Goal: Task Accomplishment & Management: Manage account settings

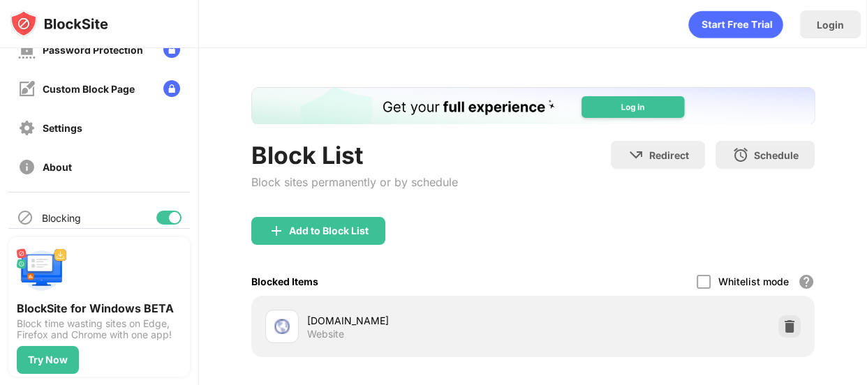
scroll to position [228, 0]
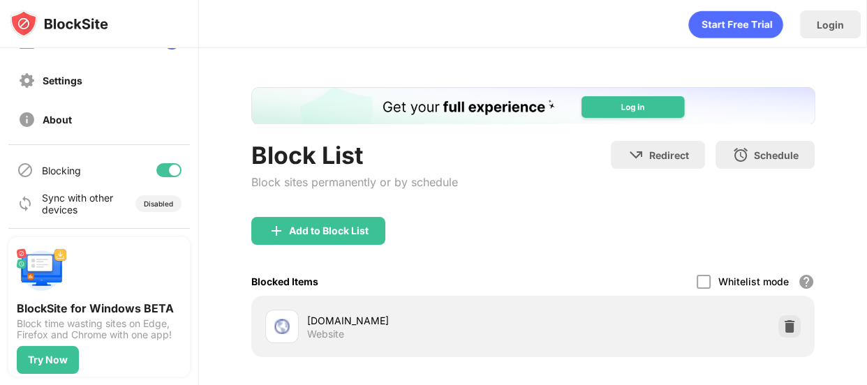
click at [156, 168] on div at bounding box center [168, 170] width 25 height 14
